Goal: Task Accomplishment & Management: Manage account settings

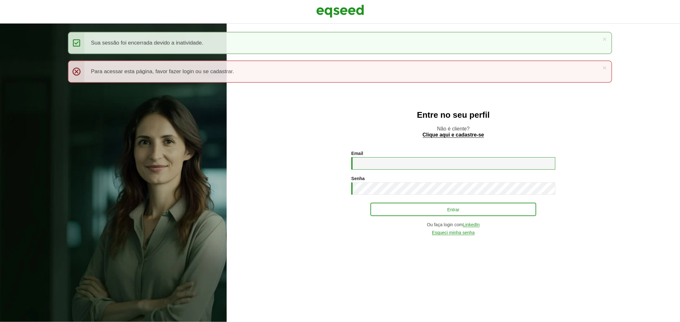
type input "**********"
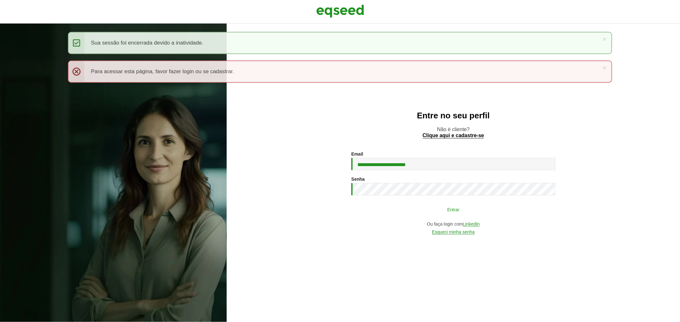
click at [393, 216] on button "Entrar" at bounding box center [453, 210] width 166 height 12
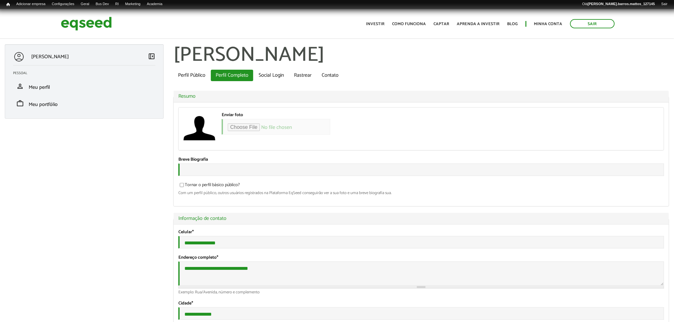
type input "**********"
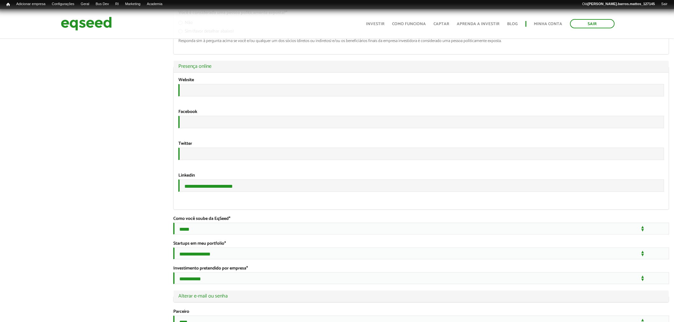
scroll to position [1139, 0]
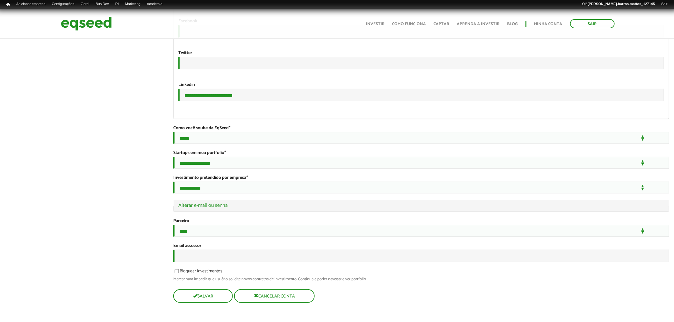
drag, startPoint x: 677, startPoint y: 56, endPoint x: 679, endPoint y: 327, distance: 270.9
click at [229, 89] on input "**********" at bounding box center [421, 95] width 486 height 12
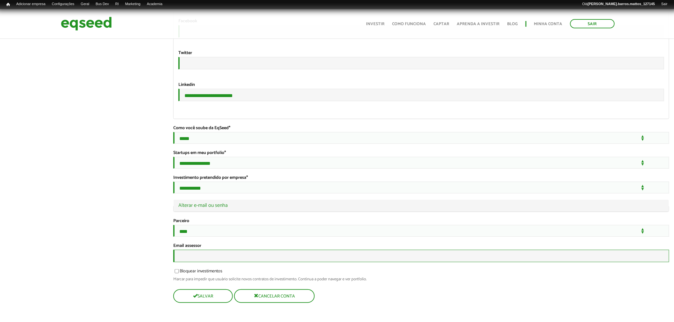
click at [192, 253] on input "Email assessor" at bounding box center [421, 256] width 496 height 12
paste input "**********"
type input "**********"
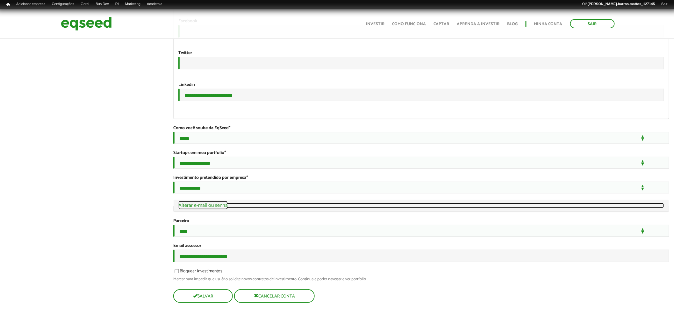
click at [206, 203] on link "Ocultar Alterar e-mail ou senha" at bounding box center [421, 205] width 486 height 5
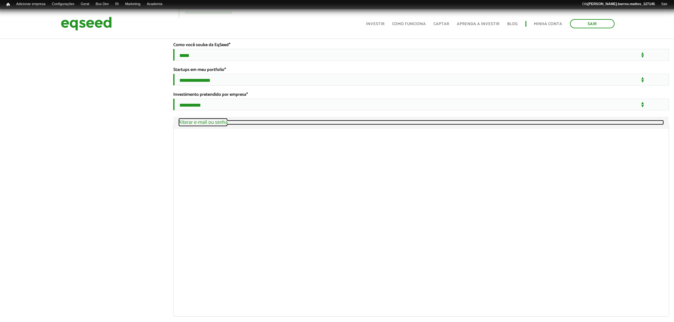
scroll to position [1219, 0]
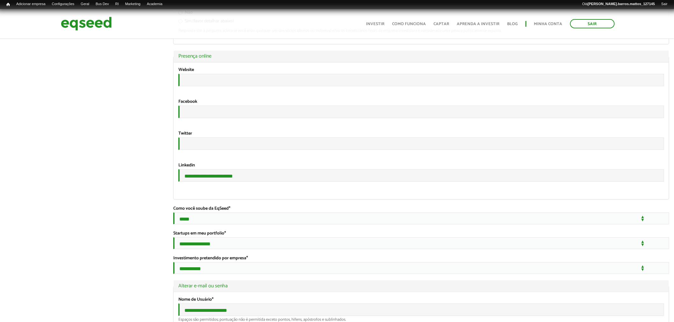
scroll to position [952, 0]
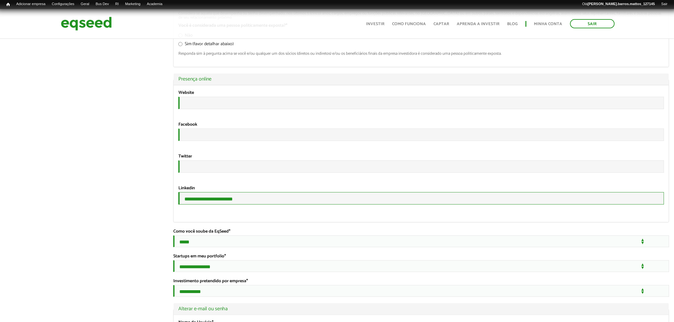
drag, startPoint x: 289, startPoint y: 266, endPoint x: 88, endPoint y: 263, distance: 201.4
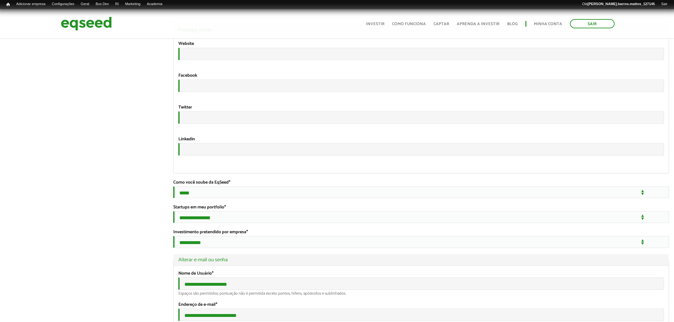
scroll to position [1317, 0]
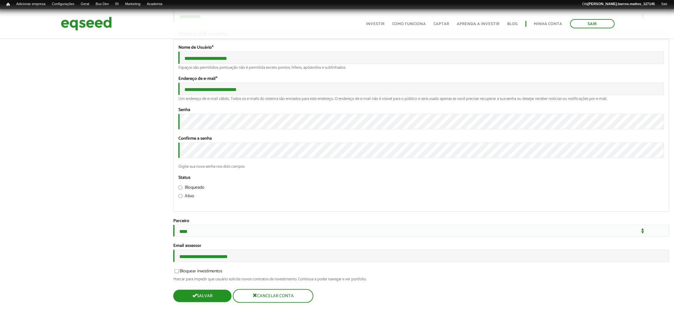
click at [205, 303] on button "Salvar" at bounding box center [202, 296] width 58 height 12
type input "*****"
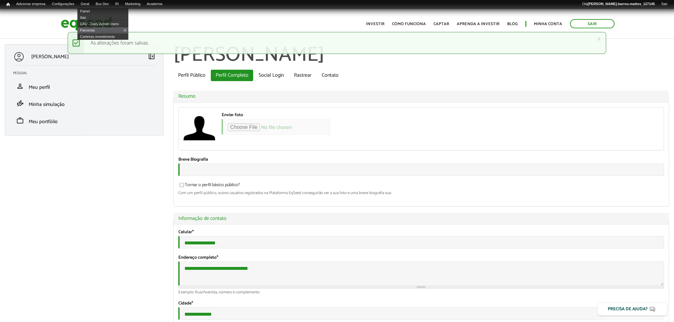
type input "**********"
click at [73, 19] on img at bounding box center [86, 23] width 51 height 17
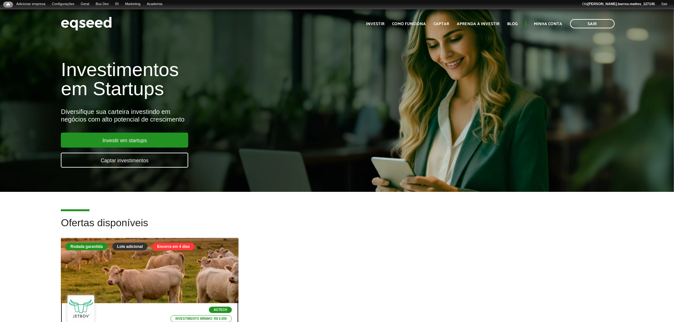
click at [117, 270] on div at bounding box center [149, 271] width 213 height 78
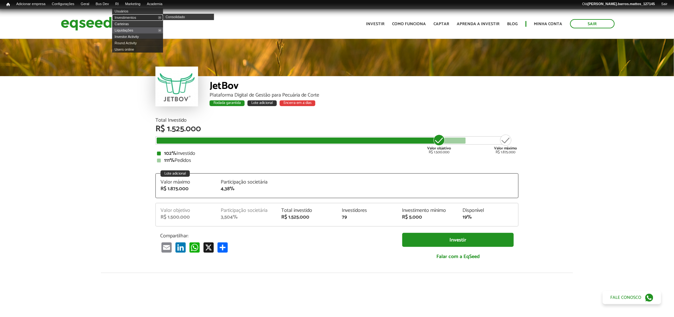
click at [126, 17] on link "Investimentos" at bounding box center [137, 17] width 51 height 6
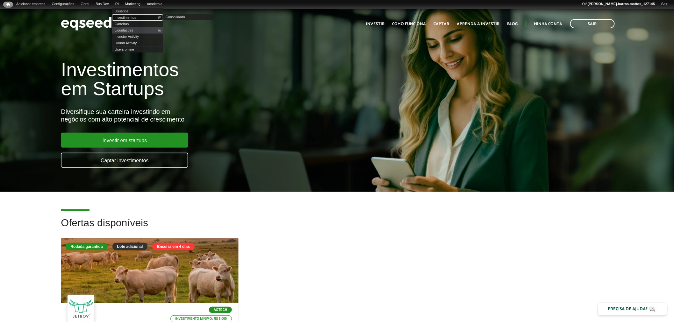
click at [127, 17] on link "Investimentos" at bounding box center [137, 17] width 51 height 6
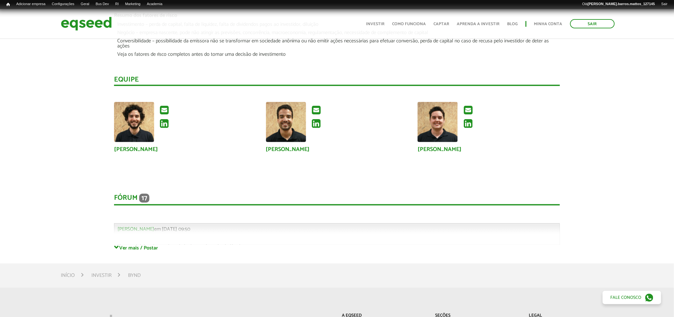
scroll to position [1132, 0]
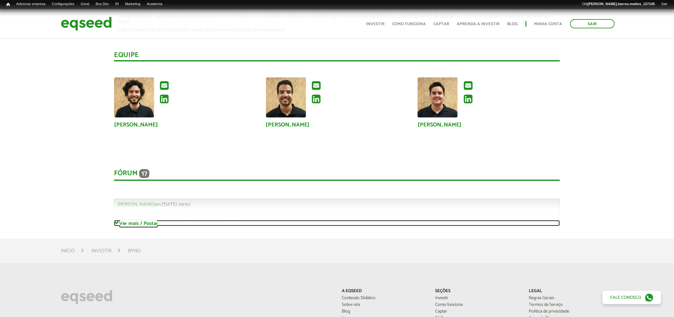
click at [156, 226] on link "Ver mais / Postar" at bounding box center [337, 223] width 446 height 6
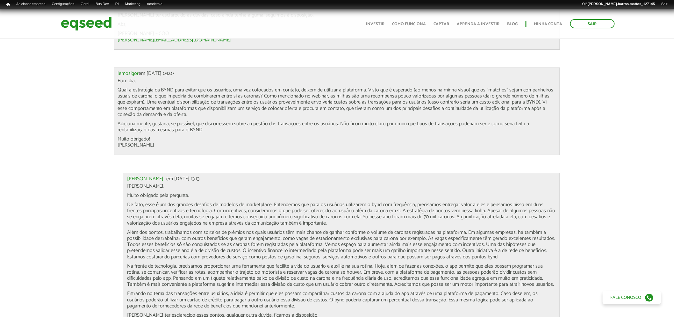
scroll to position [3280, 0]
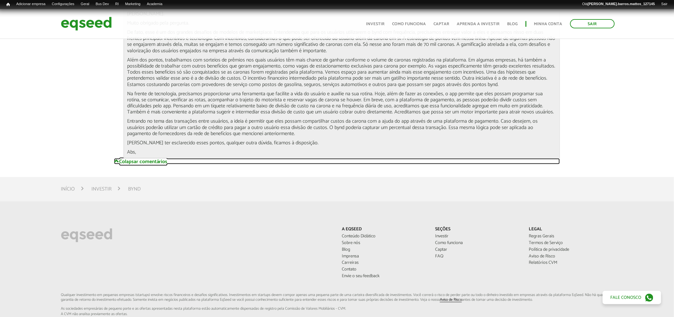
click at [163, 161] on link "Colapsar comentários" at bounding box center [337, 161] width 446 height 6
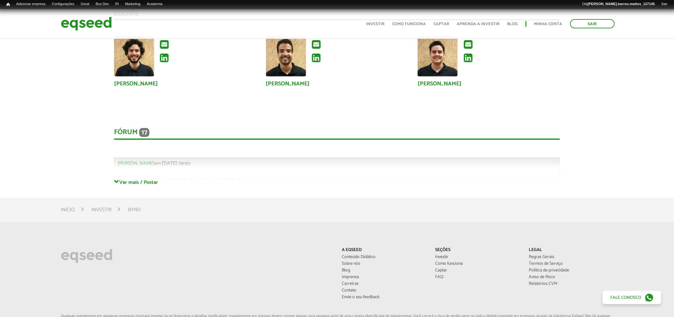
scroll to position [1176, 0]
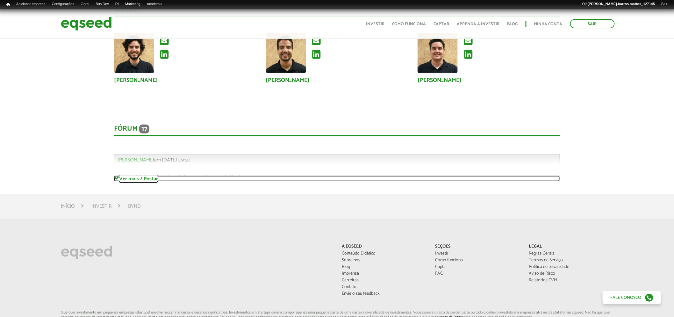
click at [152, 178] on link "Ver mais / Postar" at bounding box center [337, 179] width 446 height 6
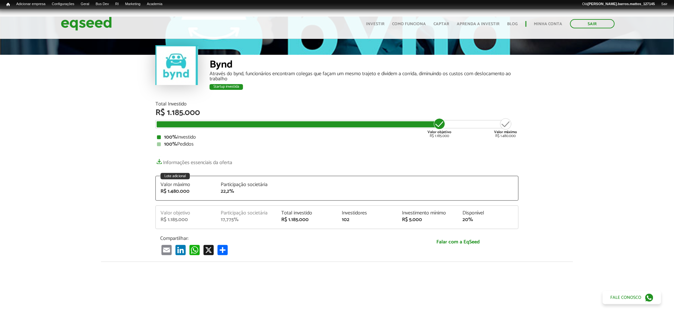
scroll to position [0, 0]
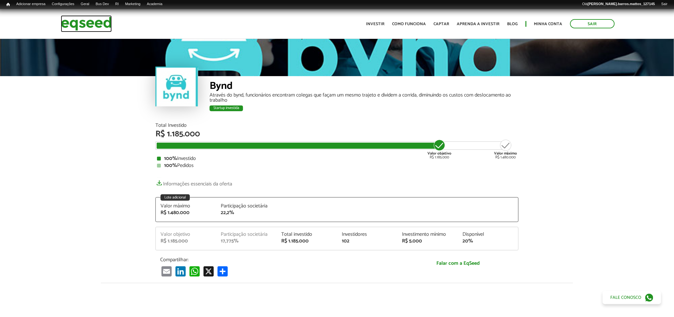
click at [101, 25] on img at bounding box center [86, 23] width 51 height 17
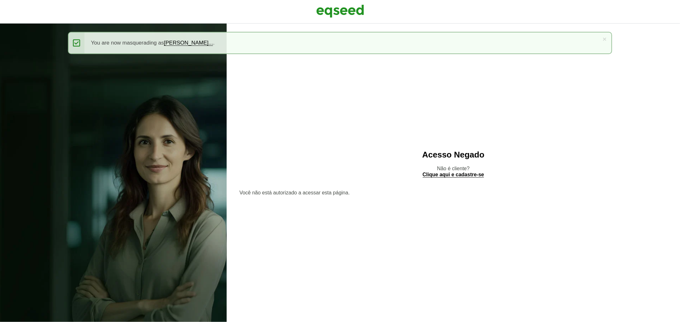
click at [349, 20] on div at bounding box center [340, 12] width 680 height 24
click at [349, 12] on img at bounding box center [340, 11] width 48 height 16
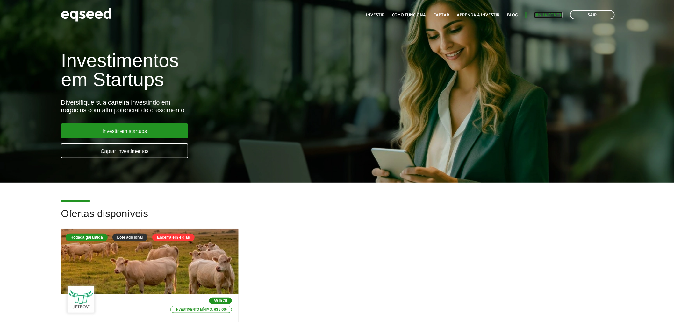
click at [549, 17] on link "Minha conta" at bounding box center [548, 15] width 28 height 4
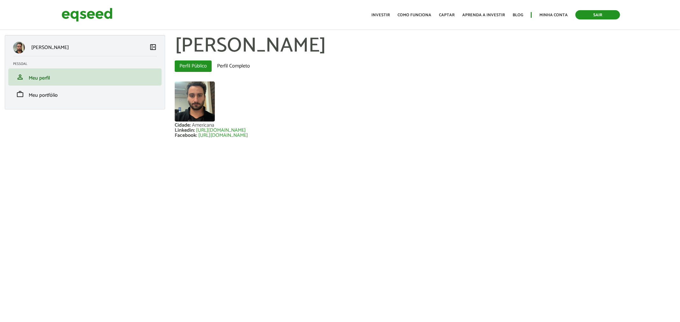
click at [595, 17] on link "Sair" at bounding box center [597, 14] width 45 height 9
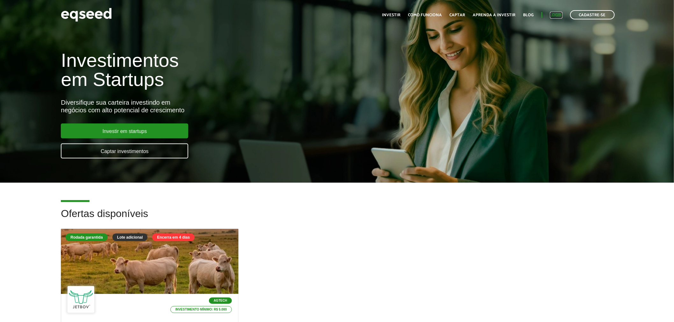
click at [557, 15] on link "Login" at bounding box center [556, 15] width 12 height 4
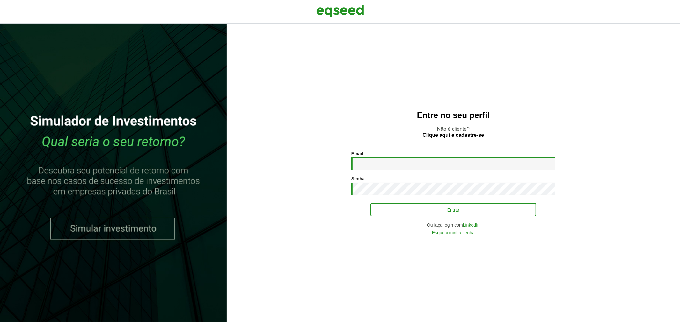
type input "**********"
click at [387, 212] on button "Entrar" at bounding box center [453, 210] width 166 height 12
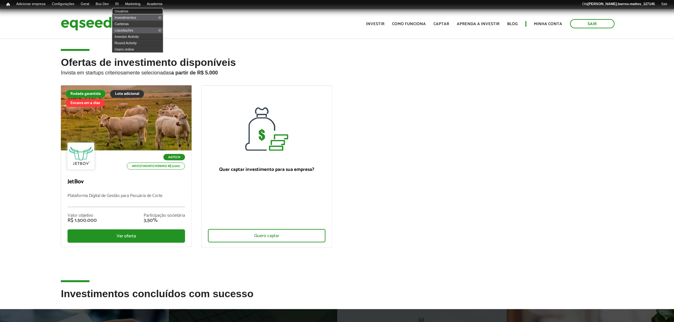
click at [123, 11] on link "Usuários" at bounding box center [137, 11] width 51 height 6
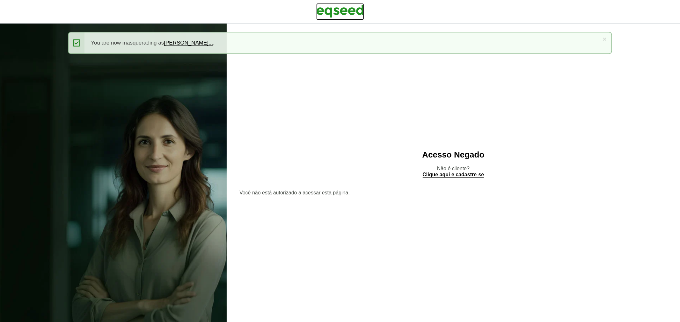
click at [347, 4] on img at bounding box center [340, 11] width 48 height 16
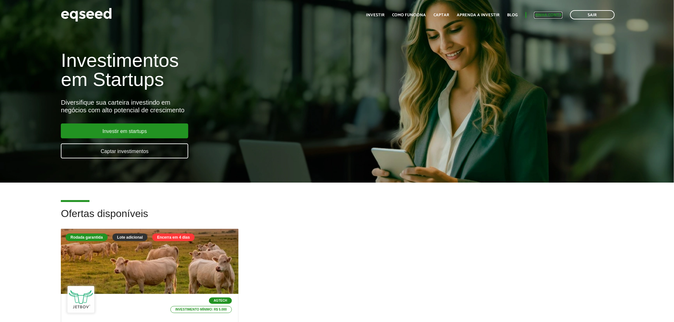
click at [547, 15] on link "Minha conta" at bounding box center [548, 15] width 28 height 4
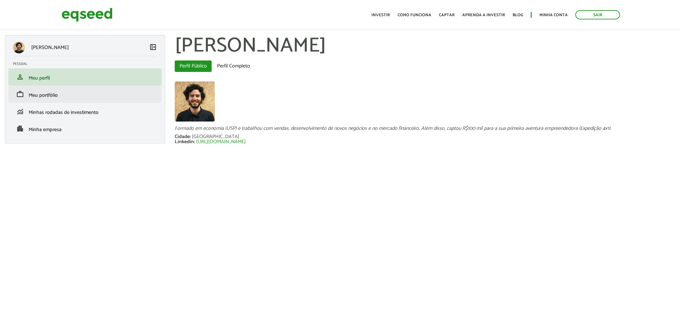
click at [66, 100] on li "work Meu portfólio" at bounding box center [84, 94] width 153 height 17
click at [40, 93] on span "Meu portfólio" at bounding box center [43, 95] width 29 height 9
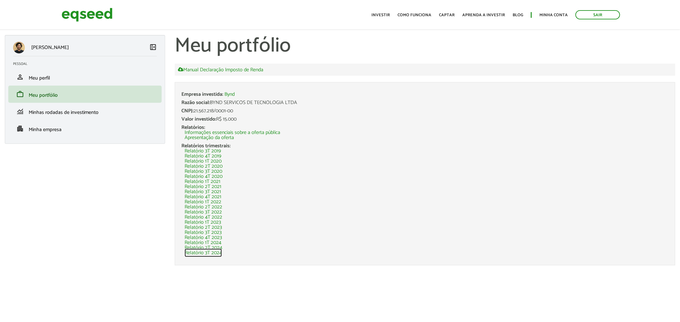
click at [205, 252] on link "Relatório 3T 2024" at bounding box center [202, 253] width 37 height 5
click at [213, 248] on link "Relatório 2T 2024" at bounding box center [203, 248] width 38 height 5
click at [611, 14] on link "Sair" at bounding box center [597, 14] width 45 height 9
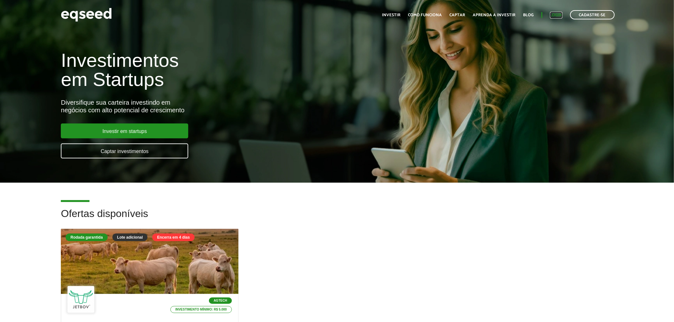
click at [560, 16] on link "Login" at bounding box center [556, 15] width 12 height 4
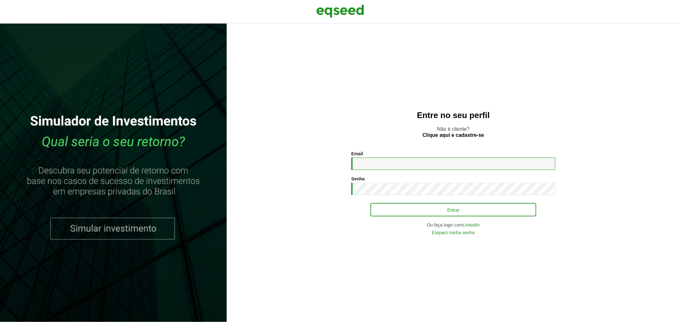
type input "**********"
click at [386, 211] on button "Entrar" at bounding box center [453, 210] width 166 height 12
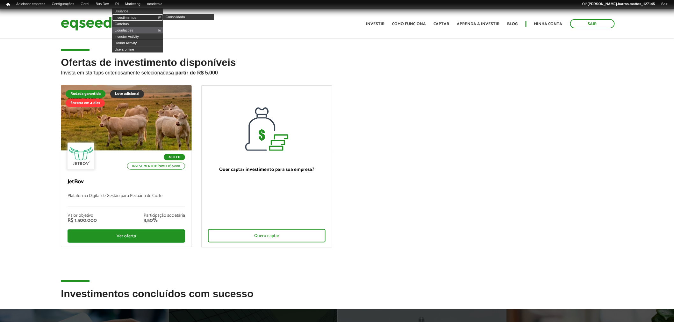
click at [127, 18] on link "Investimentos" at bounding box center [137, 17] width 51 height 6
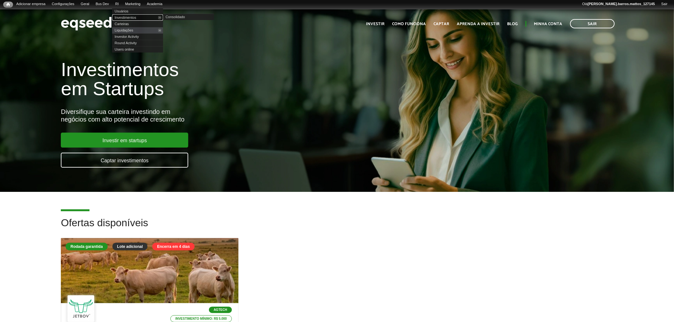
click at [125, 14] on link "Investimentos" at bounding box center [137, 17] width 51 height 6
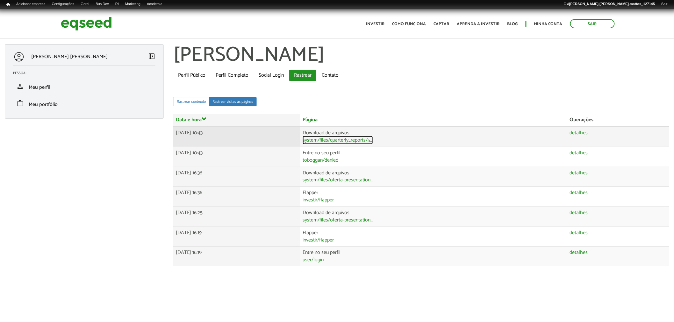
click at [348, 138] on link "system/files/quarterly_reports/5..." at bounding box center [338, 140] width 70 height 5
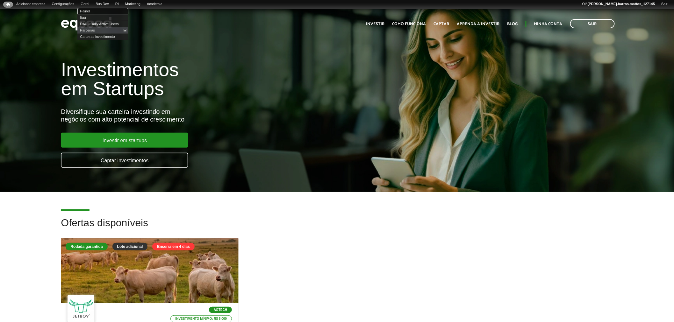
click at [93, 10] on link "Painel" at bounding box center [102, 11] width 51 height 6
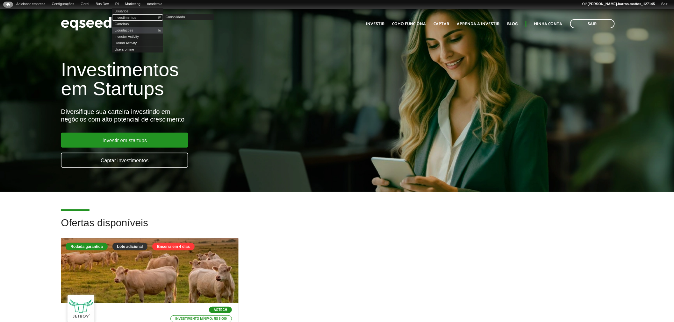
click at [129, 17] on link "Investimentos" at bounding box center [137, 17] width 51 height 6
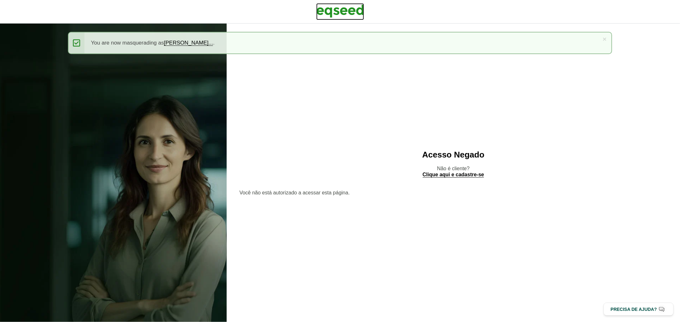
click at [356, 8] on img at bounding box center [340, 11] width 48 height 16
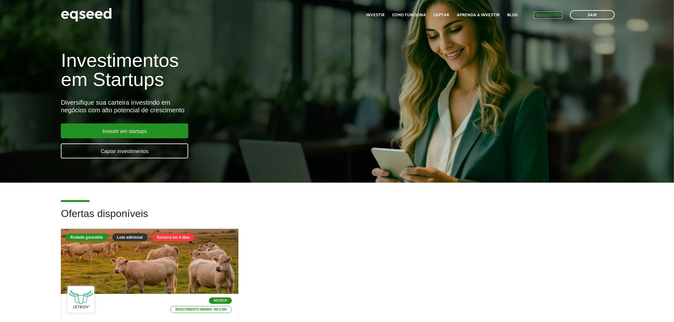
click at [547, 17] on link "Minha conta" at bounding box center [548, 15] width 28 height 4
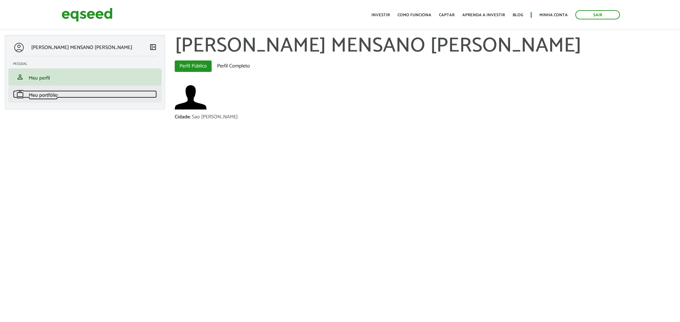
click at [61, 93] on link "work Meu portfólio" at bounding box center [85, 94] width 144 height 8
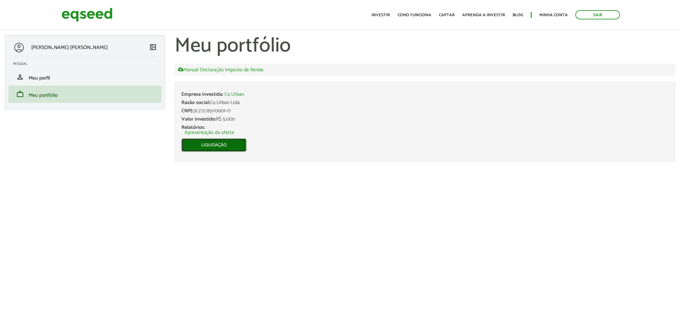
click at [240, 149] on link "Liquidação" at bounding box center [213, 145] width 65 height 13
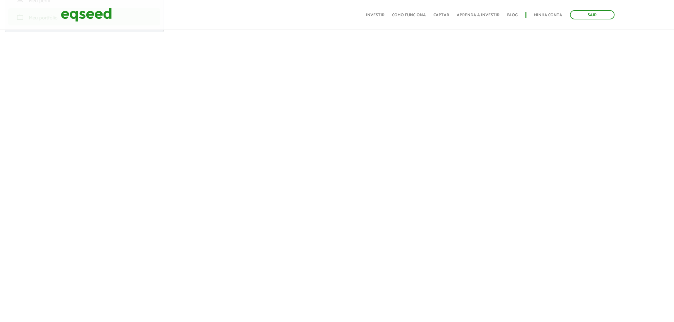
scroll to position [78, 0]
click at [76, 20] on img at bounding box center [86, 14] width 51 height 17
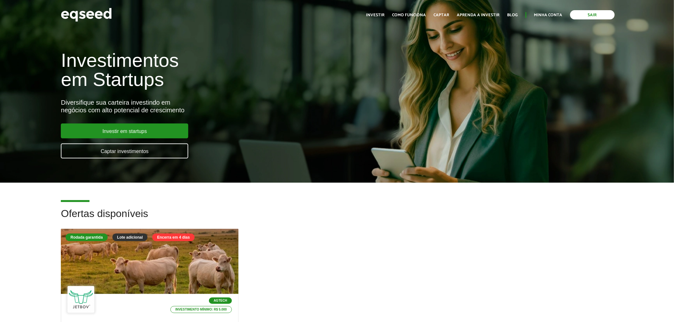
click at [594, 15] on link "Sair" at bounding box center [592, 14] width 45 height 9
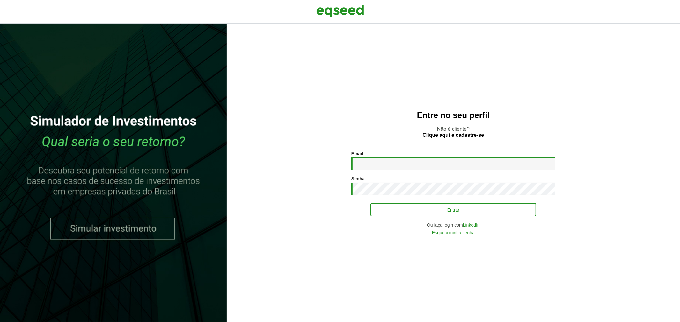
type input "**********"
click at [397, 215] on button "Entrar" at bounding box center [453, 210] width 166 height 12
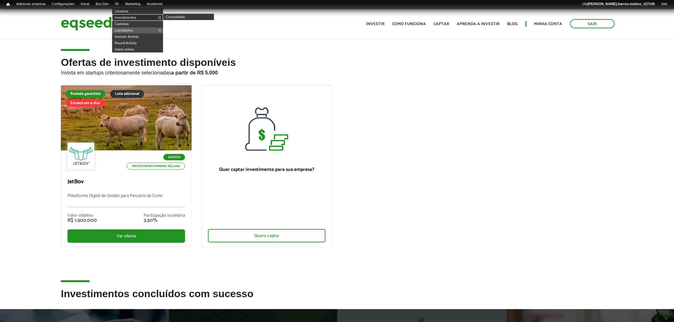
click at [126, 17] on link "Investimentos" at bounding box center [137, 17] width 51 height 6
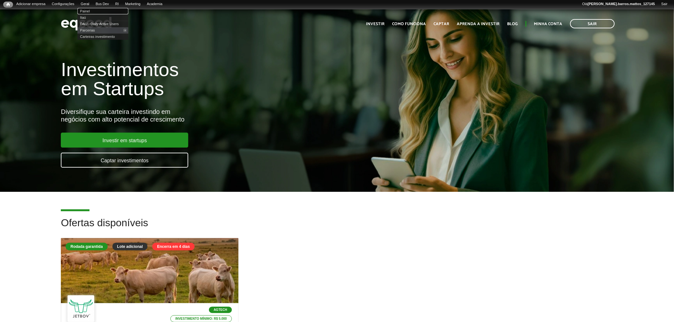
click at [90, 11] on link "Painel" at bounding box center [102, 11] width 51 height 6
